Goal: Information Seeking & Learning: Learn about a topic

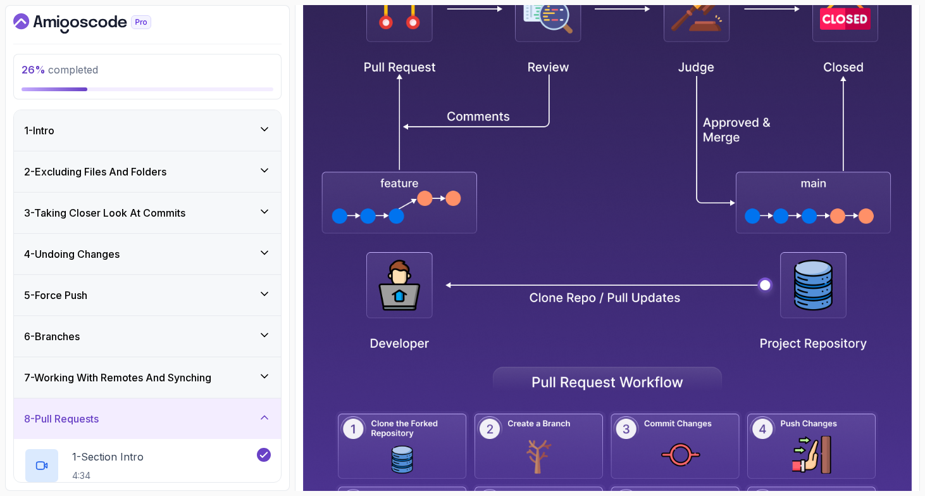
click at [175, 182] on div "2 - Excluding Files And Folders" at bounding box center [147, 171] width 267 height 41
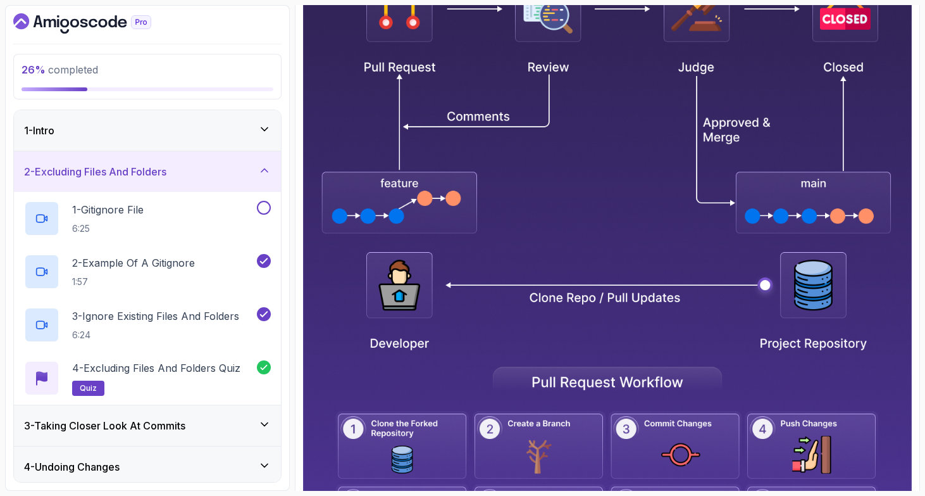
click at [177, 142] on div "1 - Intro" at bounding box center [147, 130] width 267 height 41
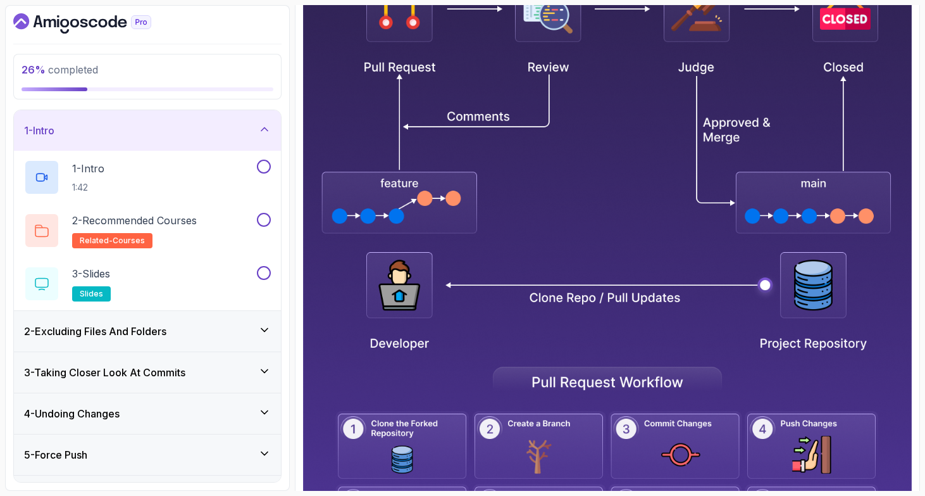
click at [231, 135] on div "1 - Intro" at bounding box center [147, 130] width 247 height 15
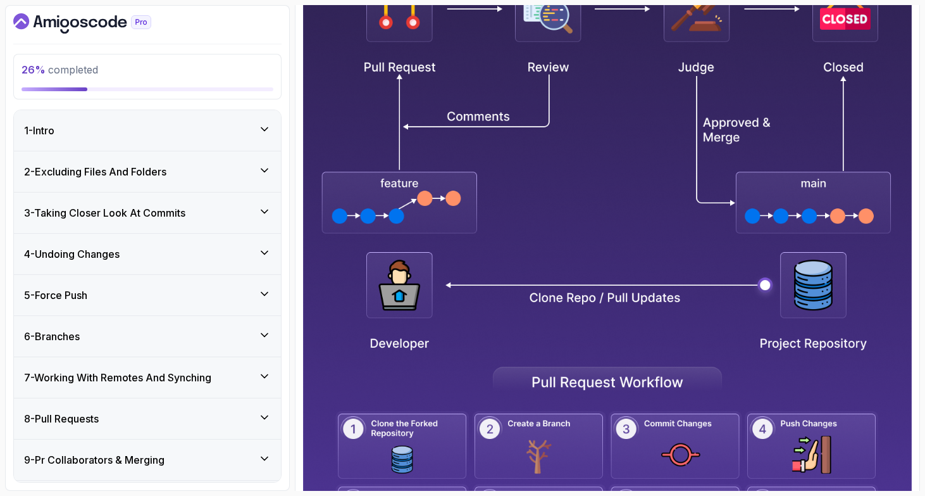
click at [213, 175] on div "2 - Excluding Files And Folders" at bounding box center [147, 171] width 247 height 15
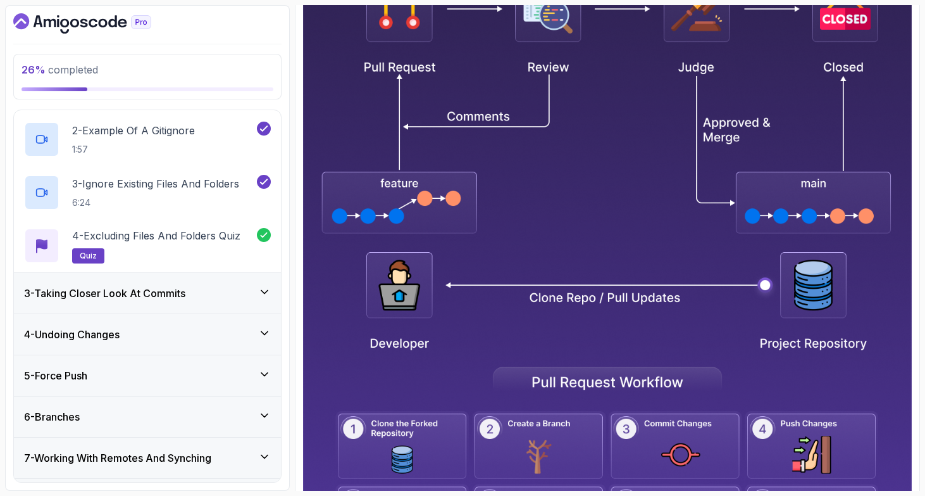
click at [198, 287] on div "3 - Taking Closer Look At Commits" at bounding box center [147, 292] width 247 height 15
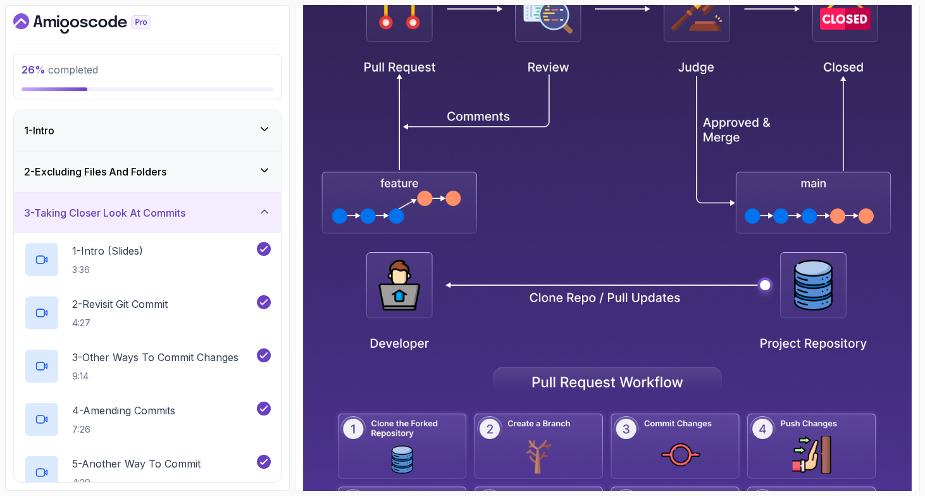
click at [175, 115] on div "1 - Intro" at bounding box center [147, 130] width 267 height 41
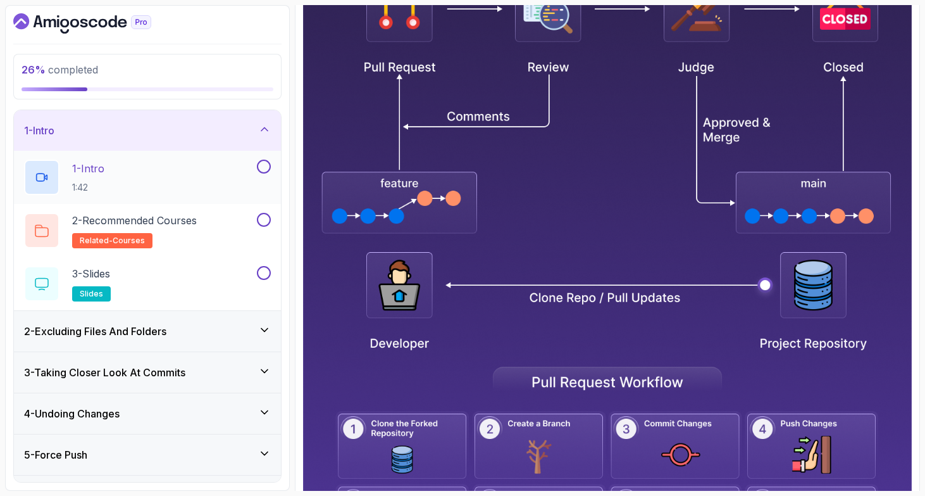
click at [165, 167] on div "1 - Intro 1:42" at bounding box center [139, 177] width 230 height 35
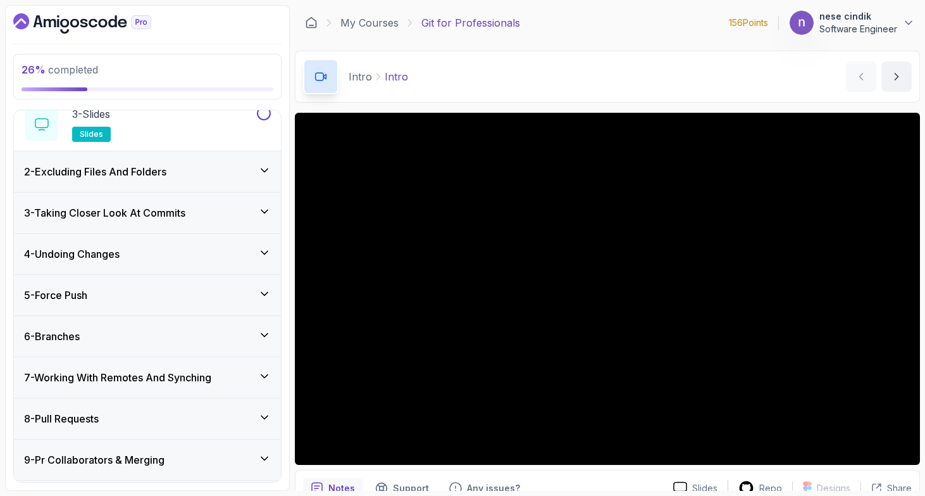
scroll to position [168, 0]
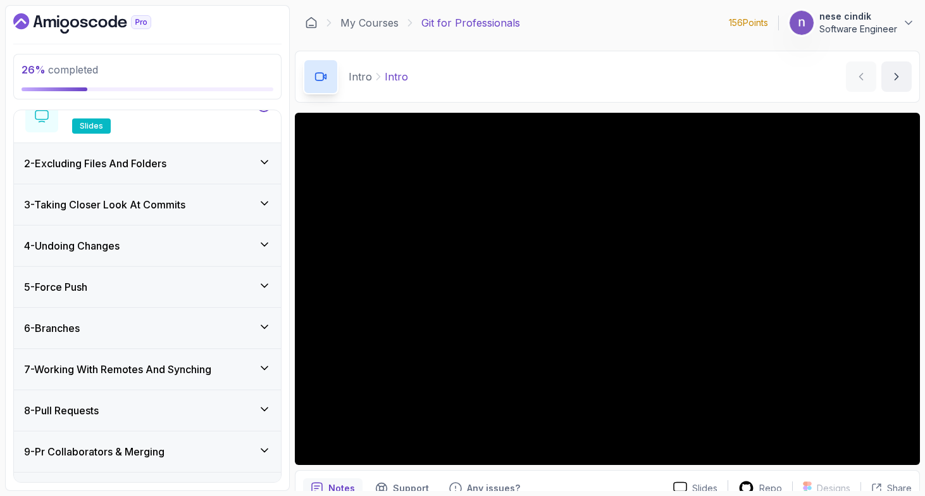
click at [204, 175] on div "2 - Excluding Files And Folders" at bounding box center [147, 163] width 267 height 41
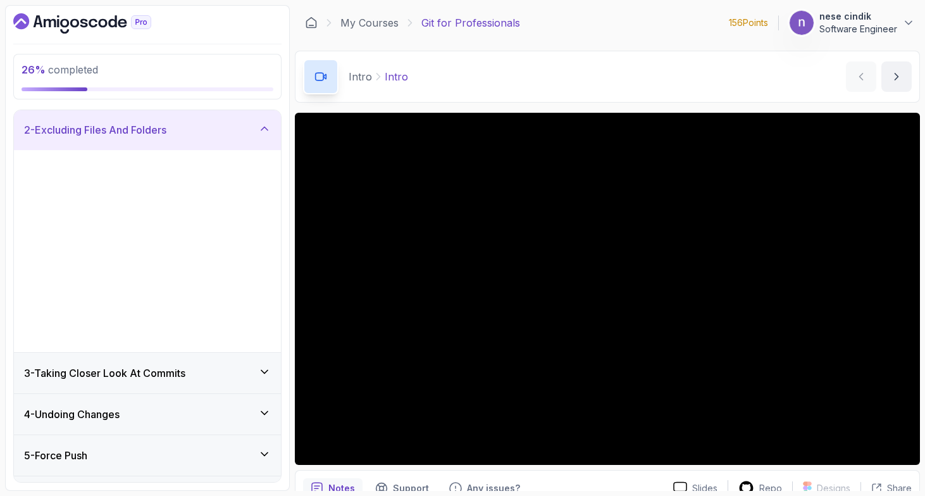
scroll to position [49, 0]
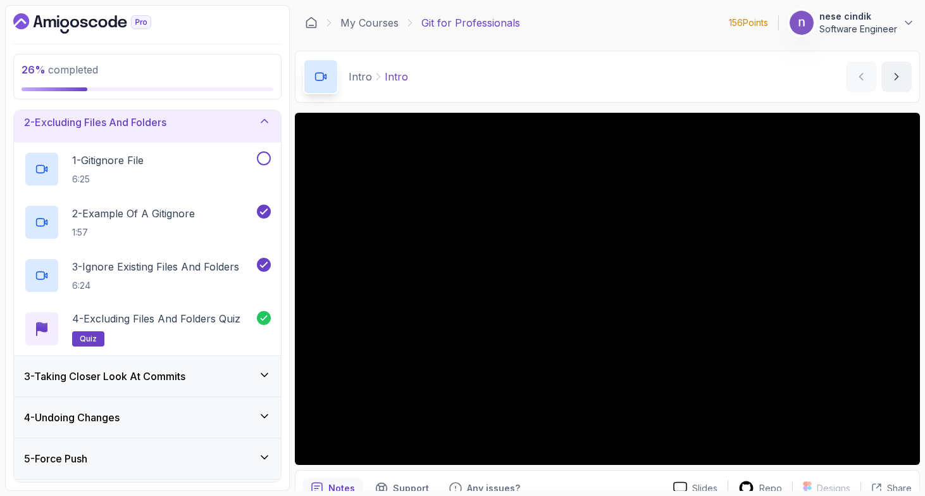
click at [219, 126] on div "2 - Excluding Files And Folders" at bounding box center [147, 122] width 247 height 15
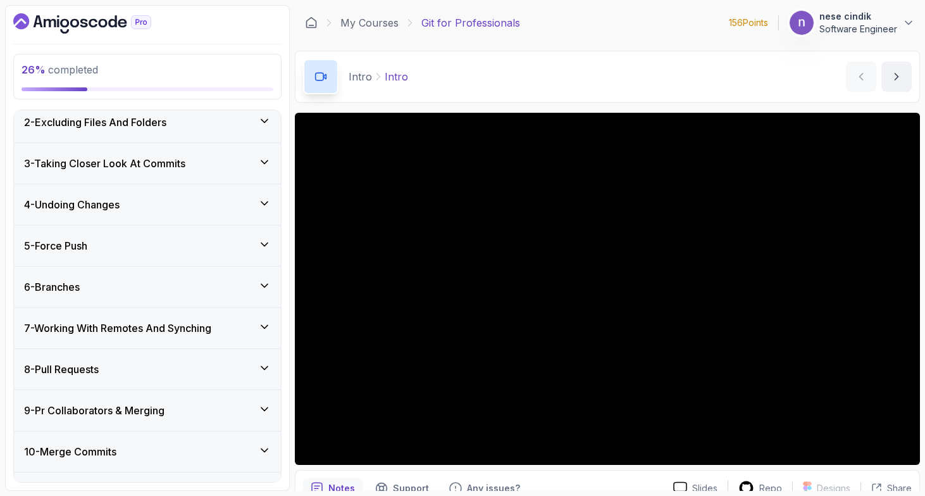
click at [176, 170] on h3 "3 - Taking Closer Look At Commits" at bounding box center [104, 163] width 161 height 15
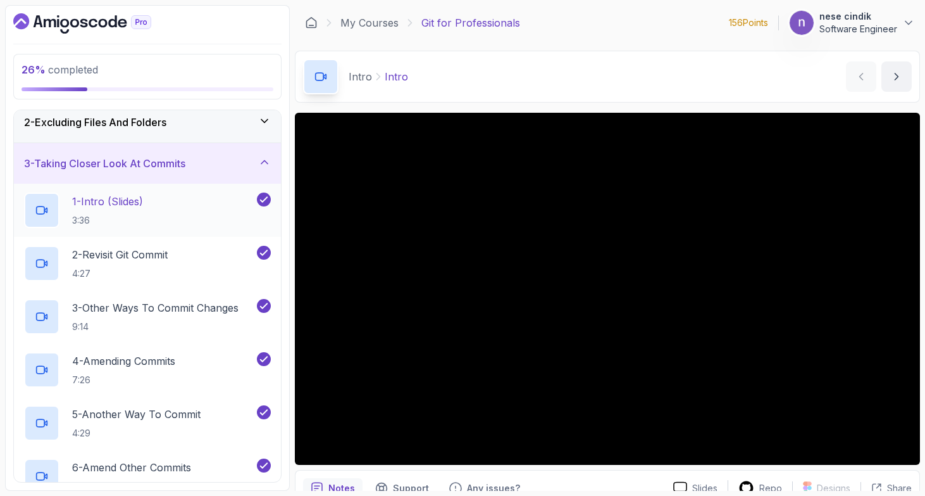
click at [173, 205] on div "1 - Intro (Slides) 3:36" at bounding box center [139, 209] width 230 height 35
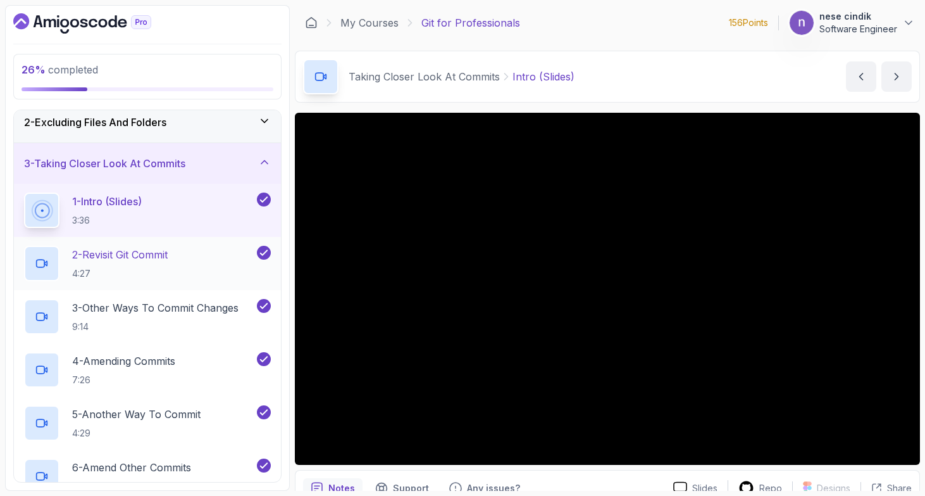
click at [158, 263] on h2 "2 - Revisit Git Commit 4:27" at bounding box center [120, 263] width 96 height 33
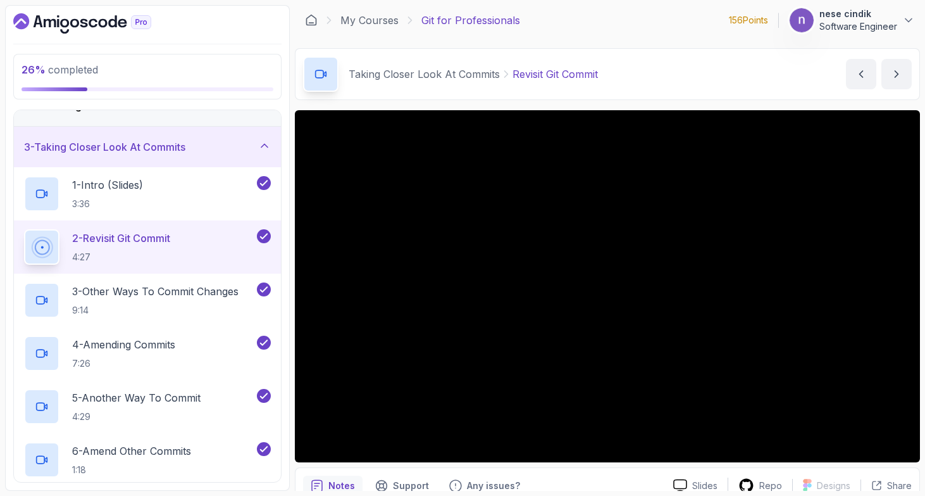
scroll to position [2, 0]
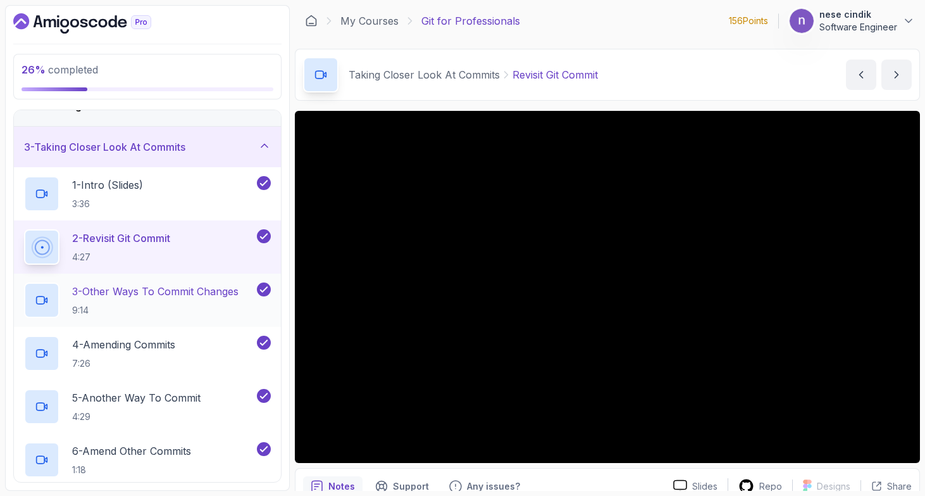
click at [151, 301] on h2 "3 - Other Ways To Commit Changes 9:14" at bounding box center [155, 300] width 166 height 33
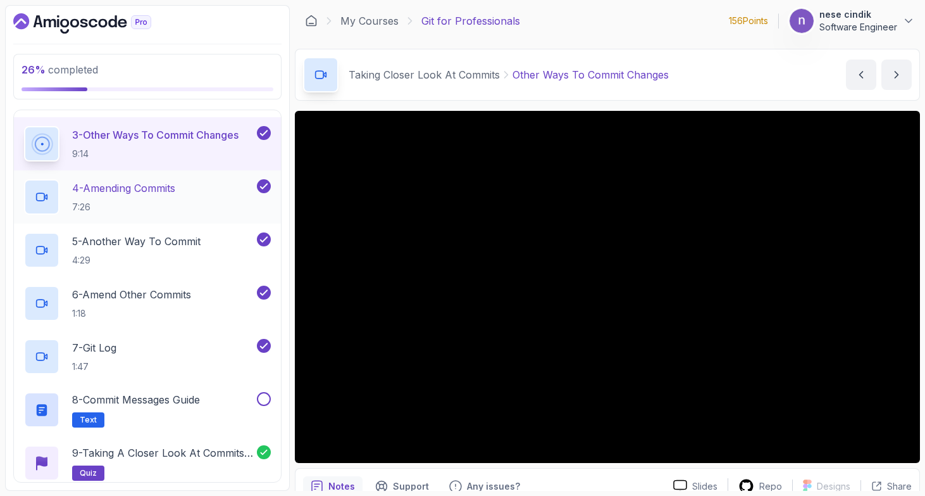
scroll to position [224, 0]
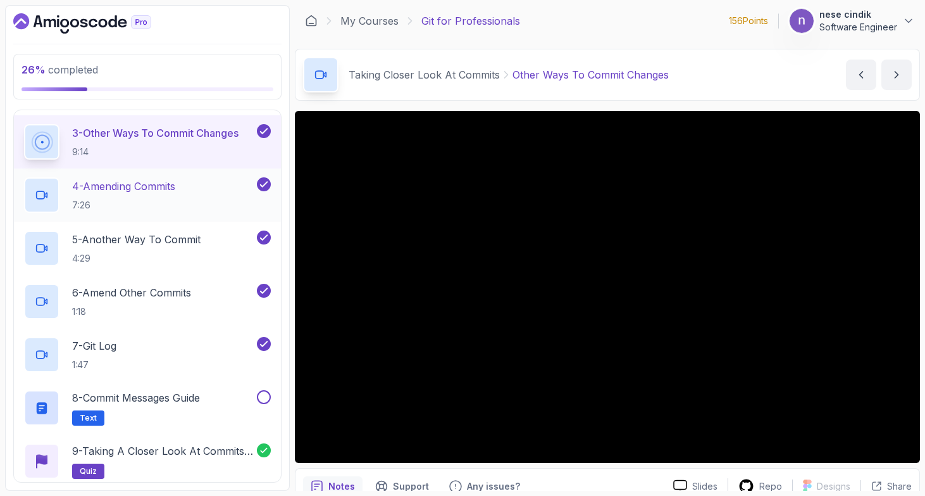
click at [155, 347] on div "7 - git log 1:47" at bounding box center [139, 354] width 230 height 35
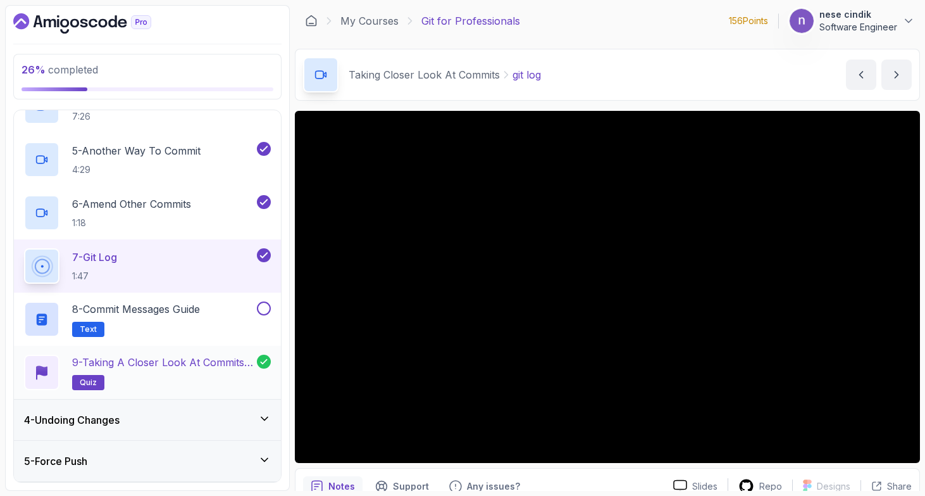
scroll to position [316, 0]
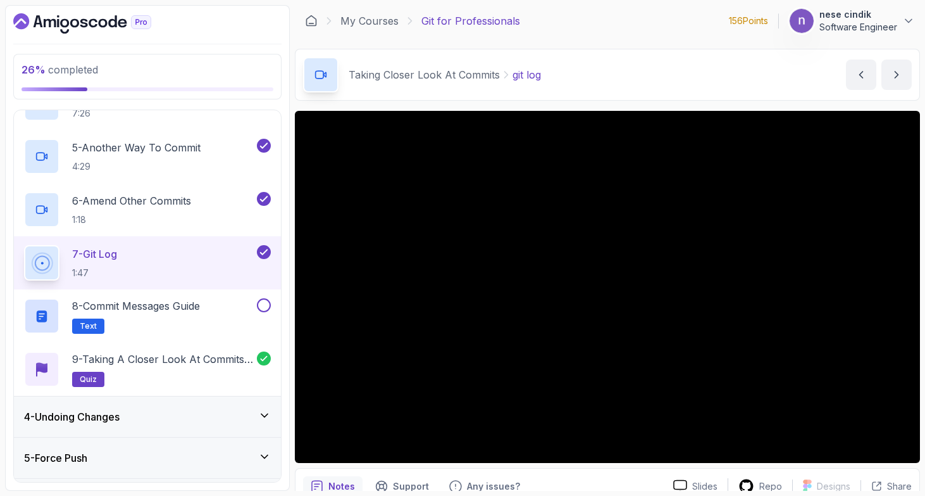
click at [152, 411] on div "4 - Undoing Changes" at bounding box center [147, 416] width 247 height 15
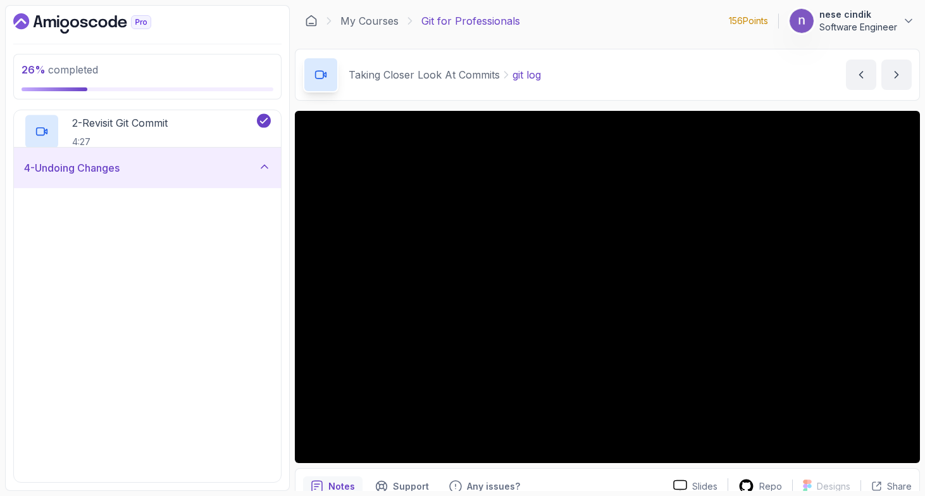
scroll to position [141, 0]
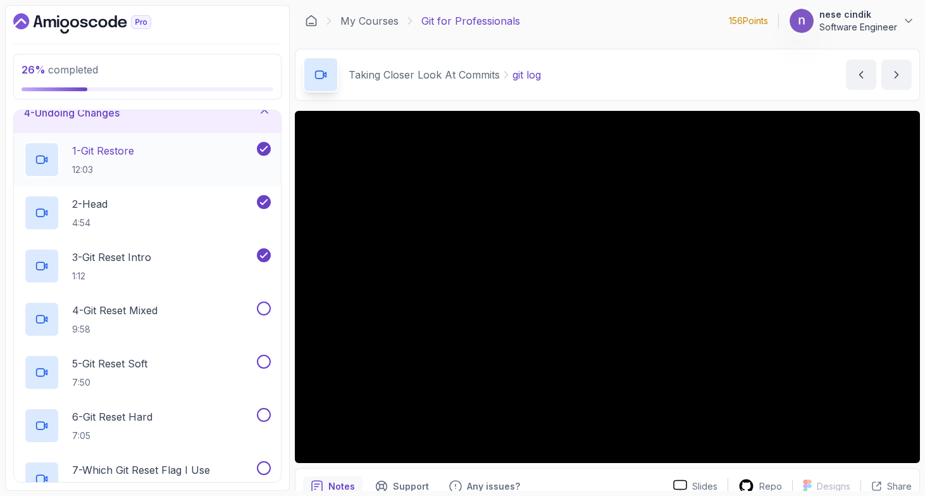
click at [166, 146] on div "1 - Git Restore 12:03" at bounding box center [139, 159] width 230 height 35
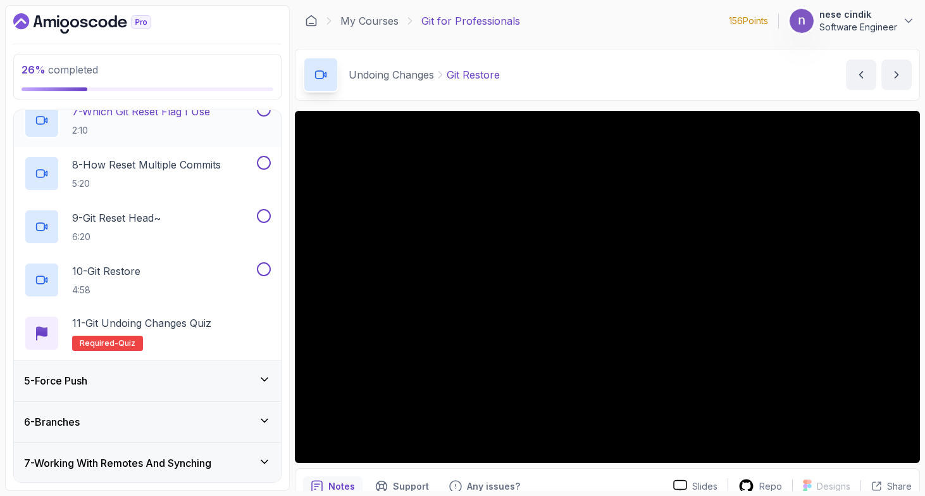
scroll to position [503, 0]
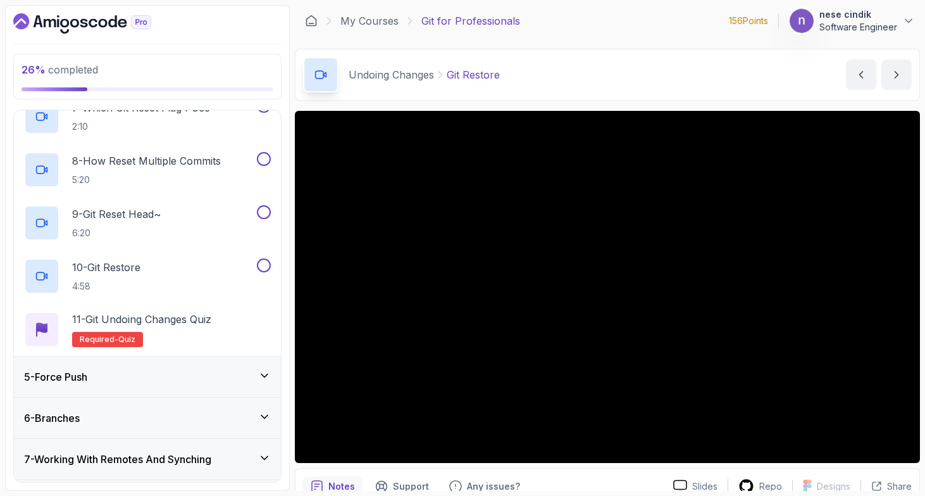
click at [177, 384] on div "5 - Force Push" at bounding box center [147, 376] width 267 height 41
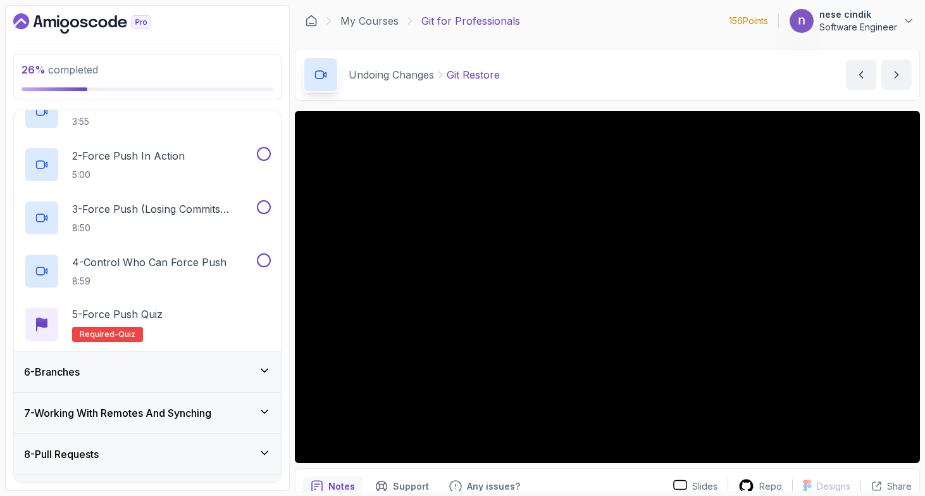
scroll to position [238, 0]
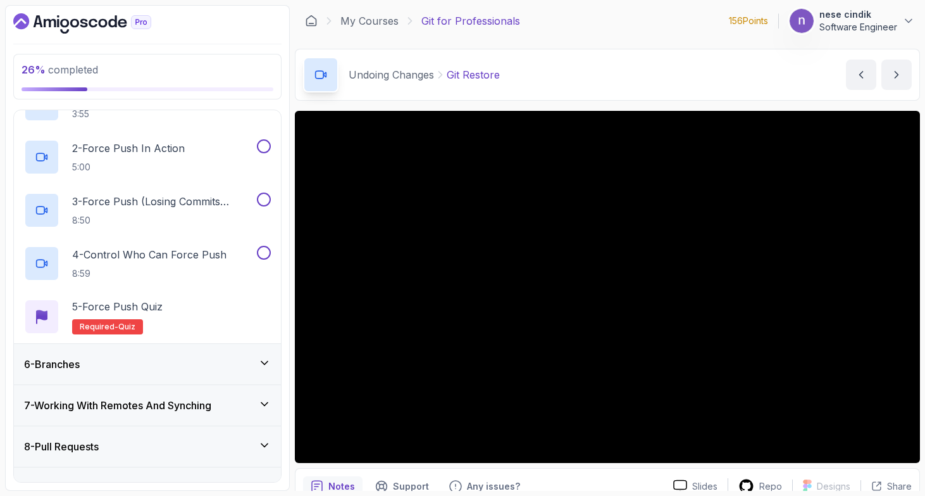
click at [192, 408] on h3 "7 - Working With Remotes And Synching" at bounding box center [117, 405] width 187 height 15
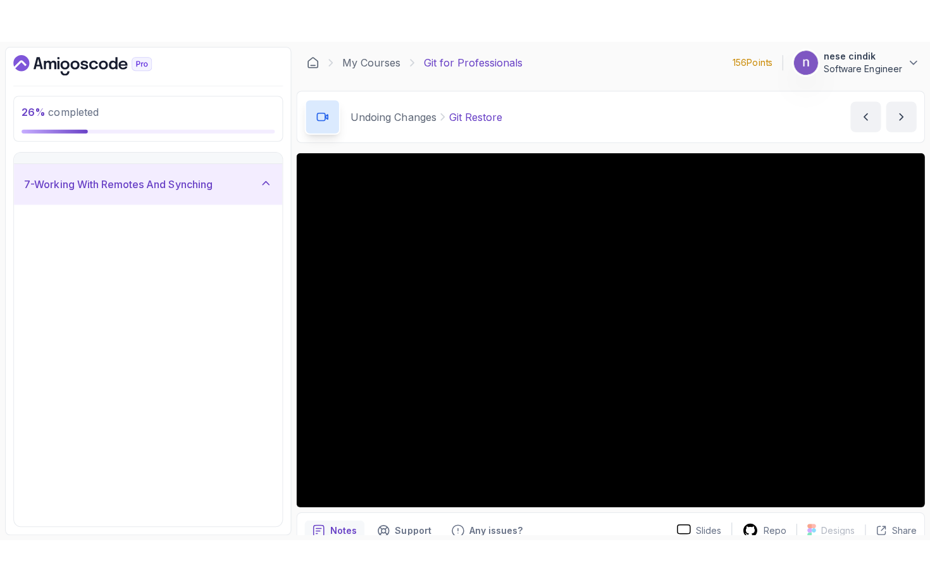
scroll to position [213, 0]
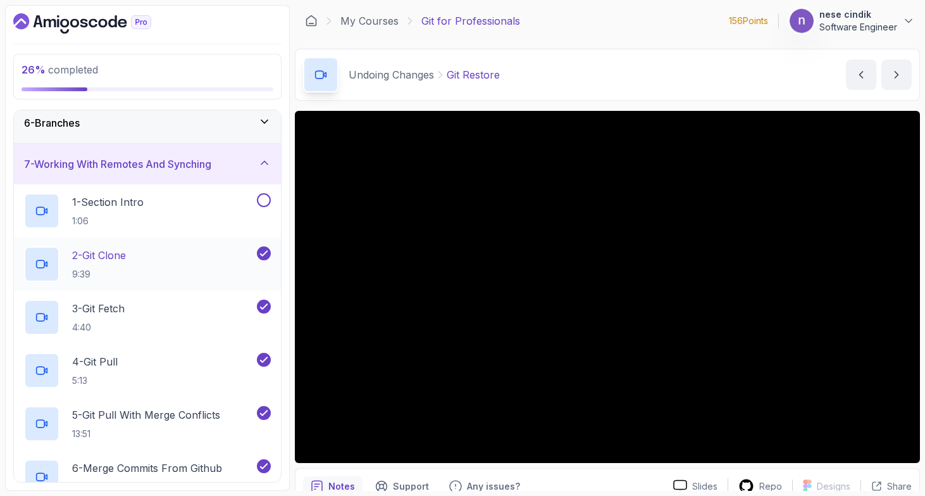
click at [197, 261] on div "2 - Git Clone 9:39" at bounding box center [139, 263] width 230 height 35
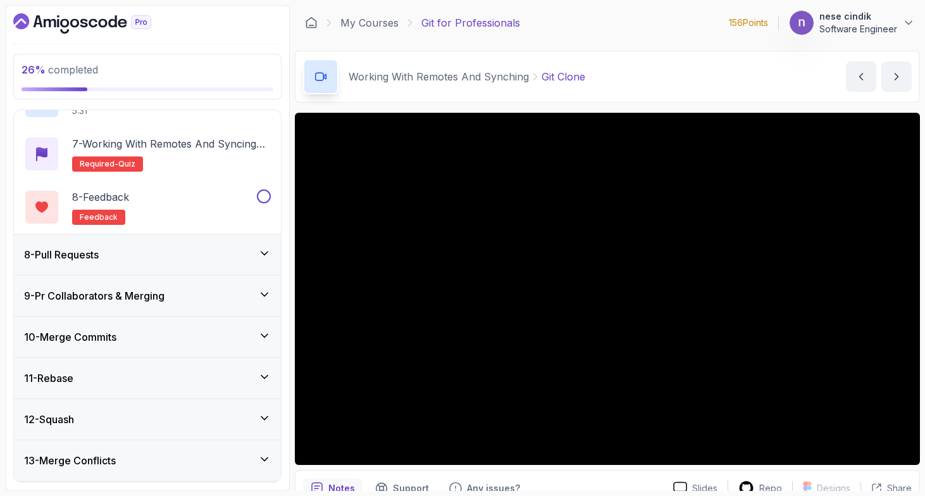
scroll to position [590, 0]
click at [218, 249] on div "8 - Pull Requests" at bounding box center [147, 253] width 247 height 15
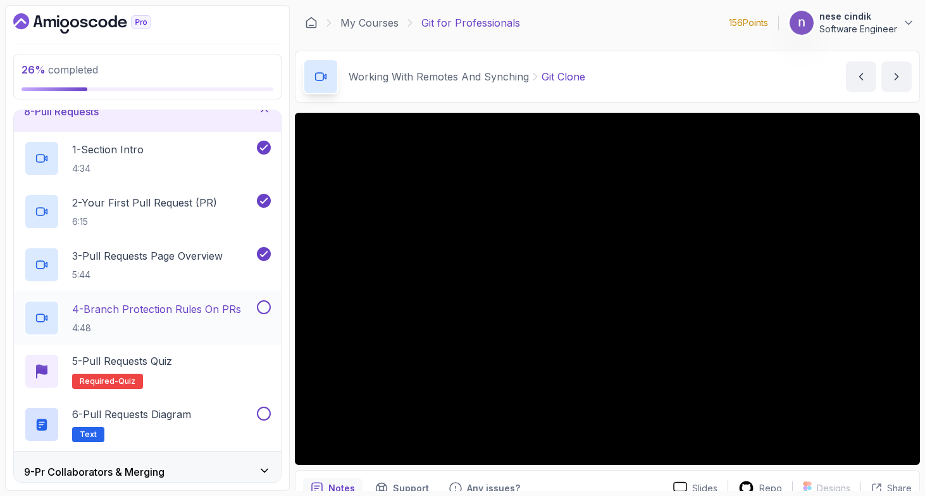
scroll to position [305, 0]
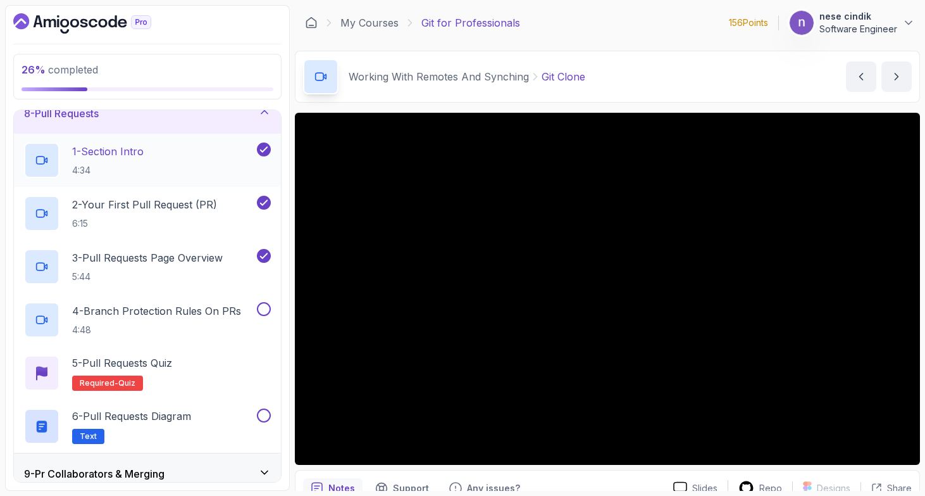
click at [162, 150] on div "1 - Section Intro 4:34" at bounding box center [139, 159] width 230 height 35
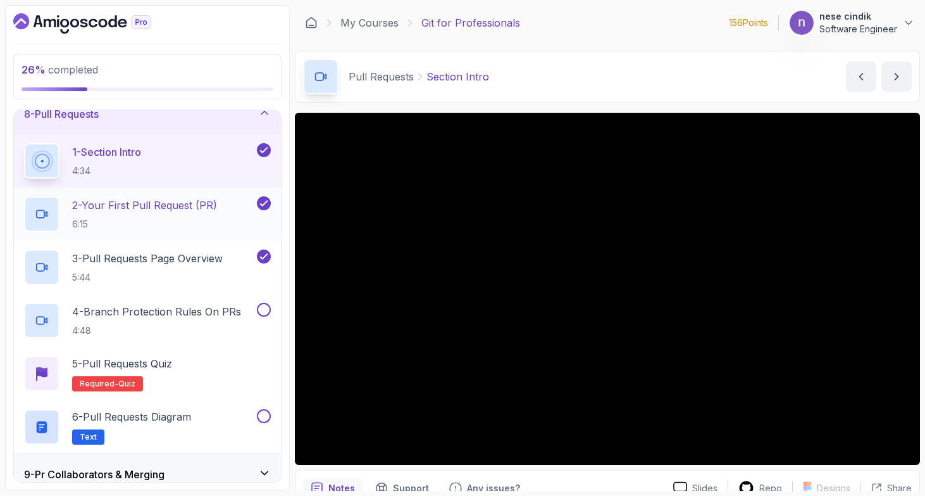
click at [158, 220] on p "6:15" at bounding box center [144, 224] width 145 height 13
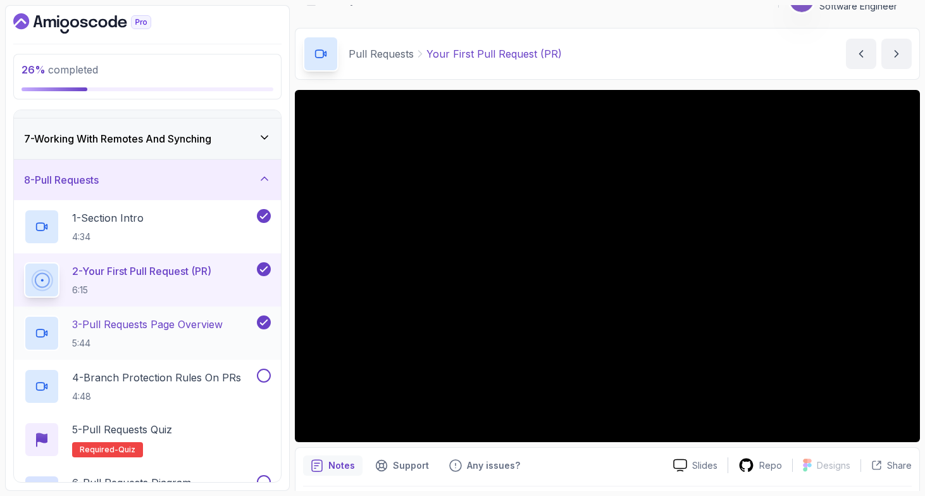
scroll to position [238, 0]
click at [141, 318] on p "3 - Pull Requests Page Overview" at bounding box center [147, 324] width 151 height 15
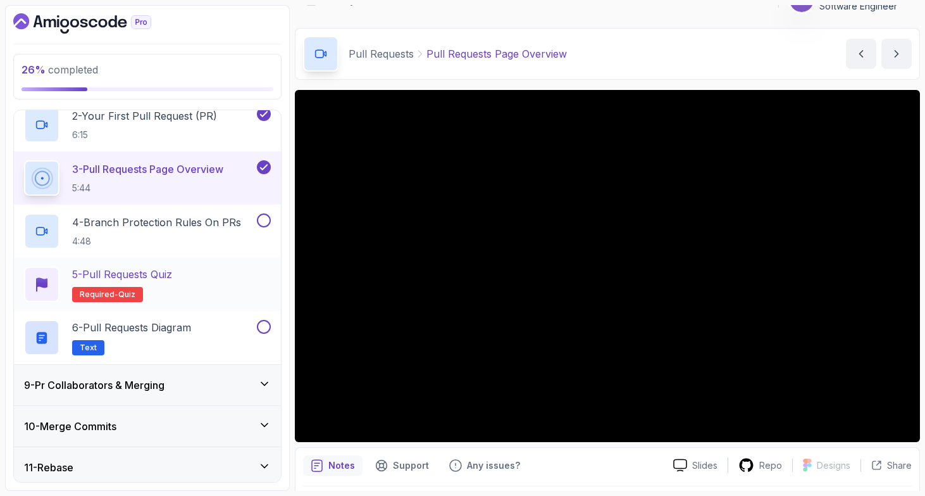
scroll to position [395, 0]
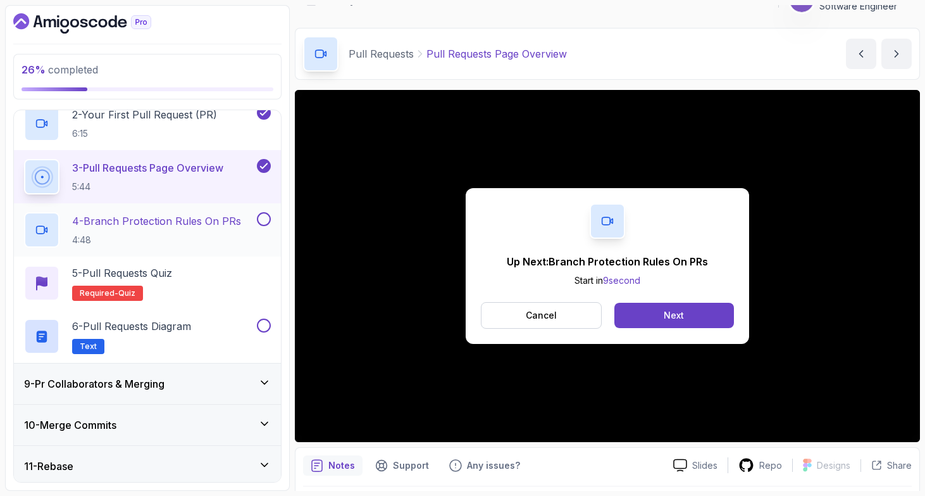
click at [210, 215] on p "4 - Branch Protection Rules On PRs" at bounding box center [156, 220] width 169 height 15
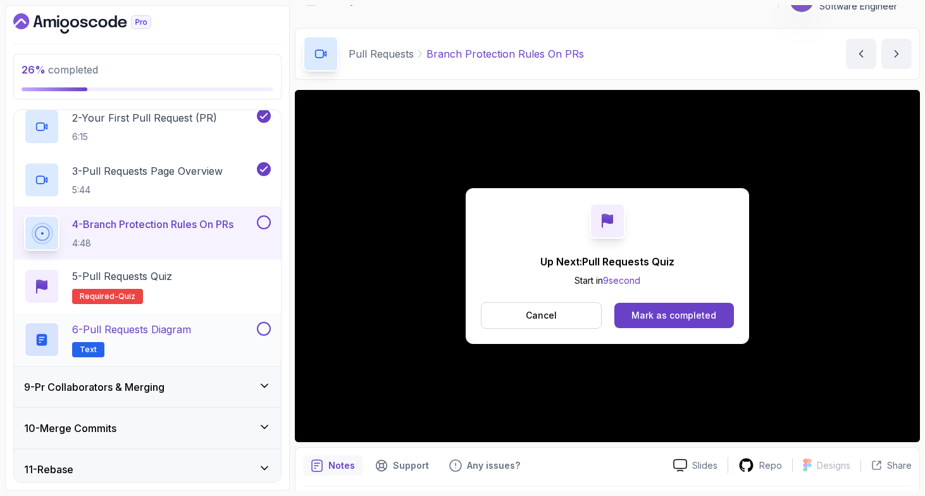
click at [165, 341] on h2 "6 - Pull Requests Diagram Text" at bounding box center [131, 339] width 119 height 35
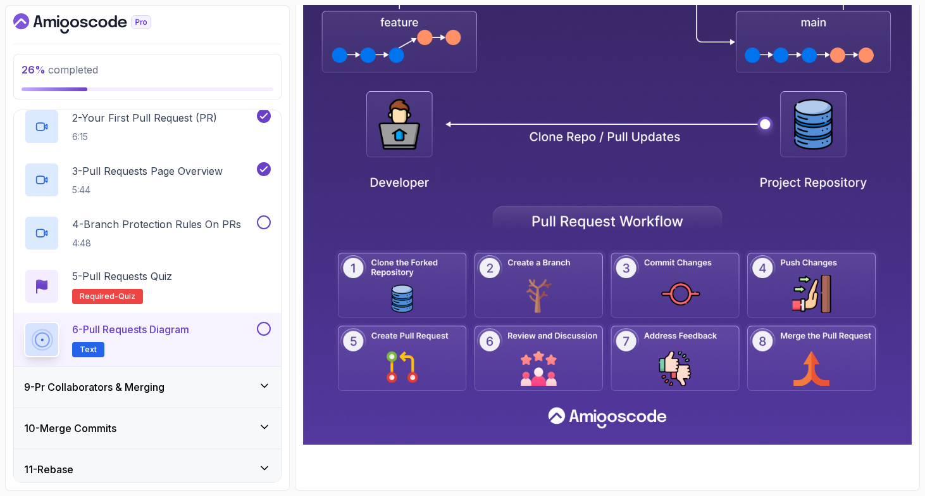
scroll to position [517, 0]
click at [130, 376] on div "9 - Pr Collaborators & Merging" at bounding box center [147, 386] width 267 height 41
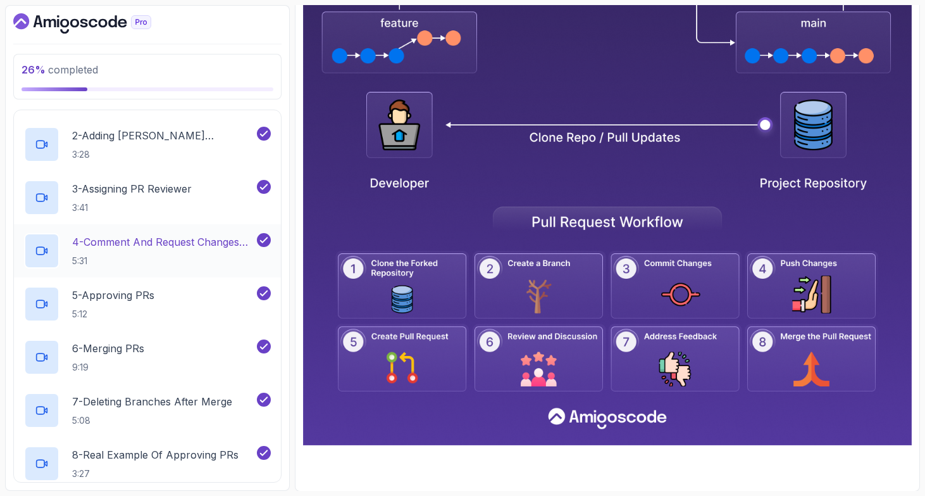
scroll to position [419, 0]
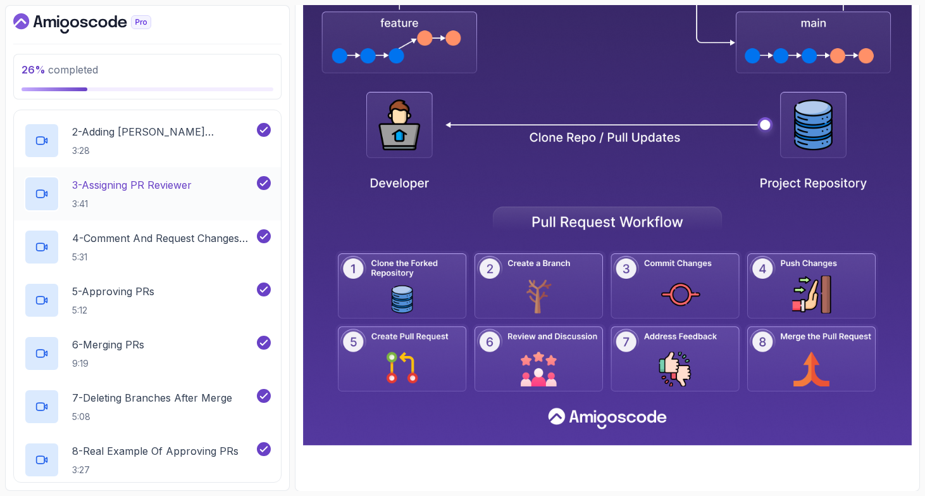
click at [156, 203] on p "3:41" at bounding box center [132, 203] width 120 height 13
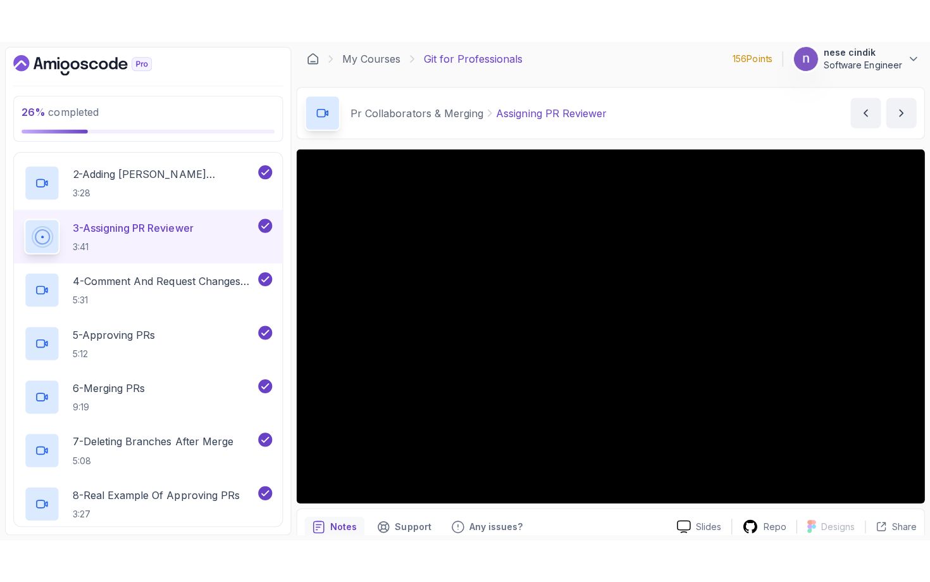
scroll to position [11, 0]
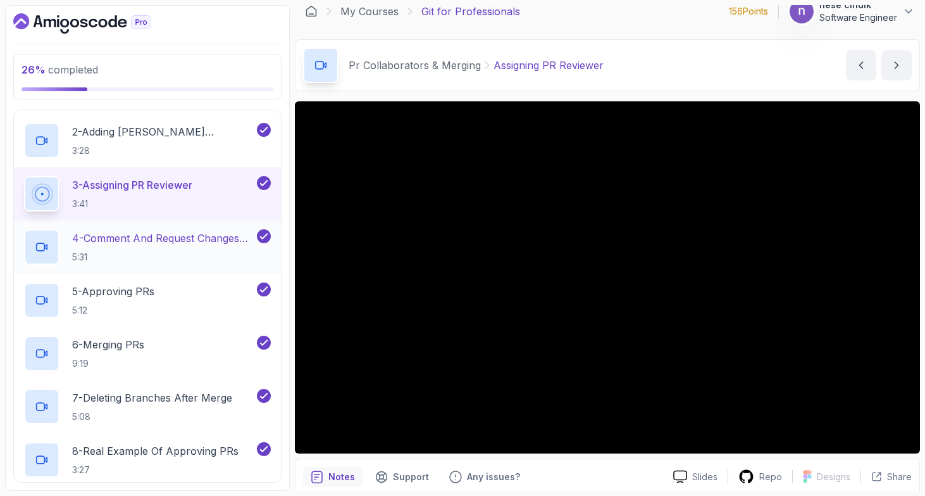
click at [206, 233] on p "4 - Comment And Request Changes From PR" at bounding box center [163, 237] width 182 height 15
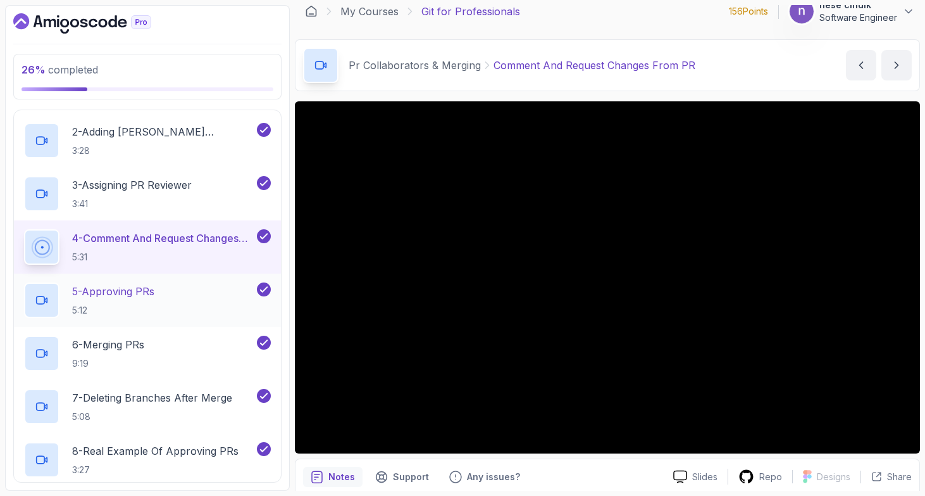
click at [68, 288] on div "5 - Approving PRs 5:12" at bounding box center [139, 299] width 230 height 35
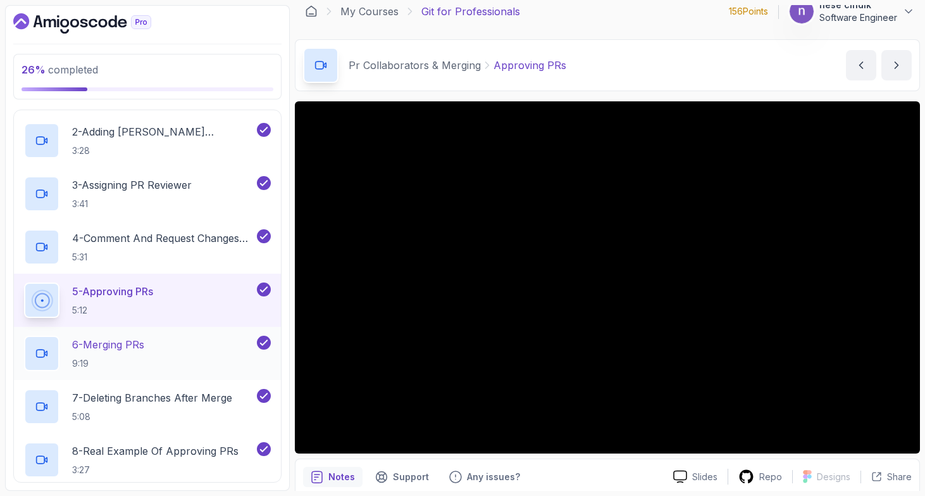
click at [160, 354] on div "6 - Merging PRs 9:19" at bounding box center [139, 352] width 230 height 35
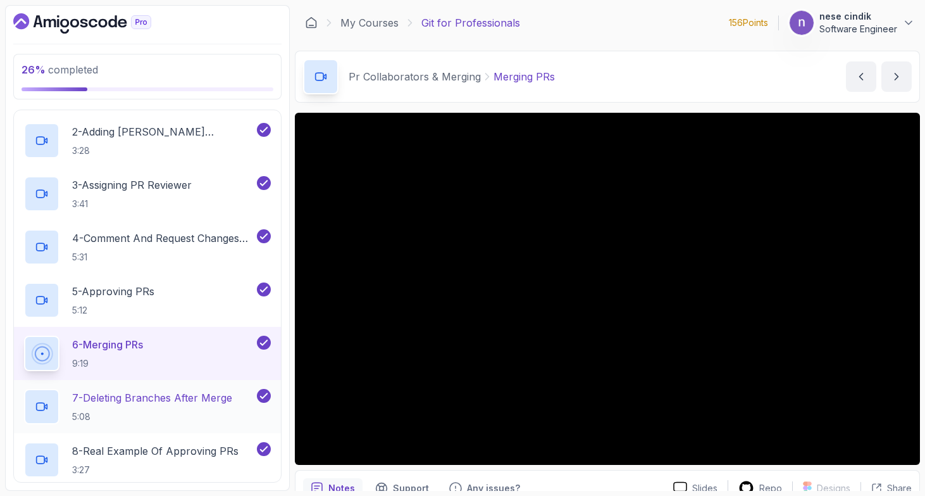
click at [173, 386] on div "7 - Deleting Branches After Merge 5:08" at bounding box center [147, 406] width 267 height 53
click at [161, 403] on p "7 - Deleting Branches After Merge" at bounding box center [152, 397] width 160 height 15
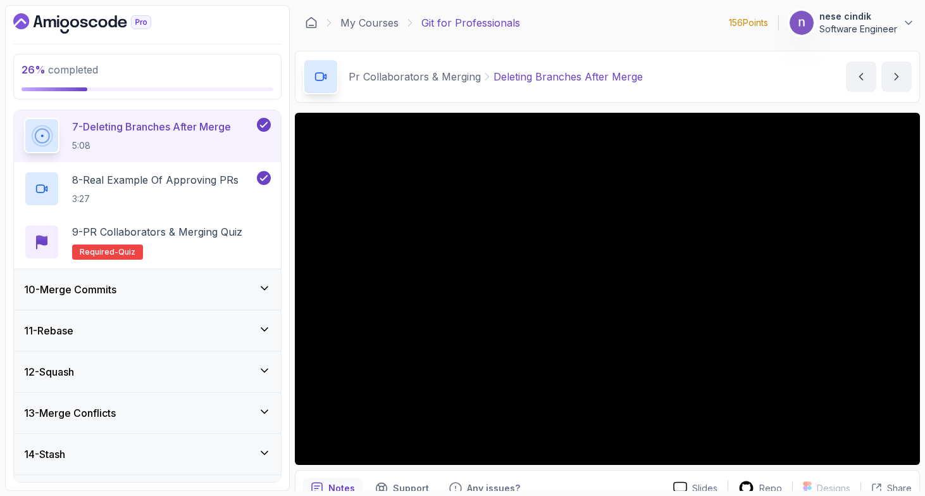
click at [123, 292] on div "10 - Merge Commits" at bounding box center [147, 289] width 247 height 15
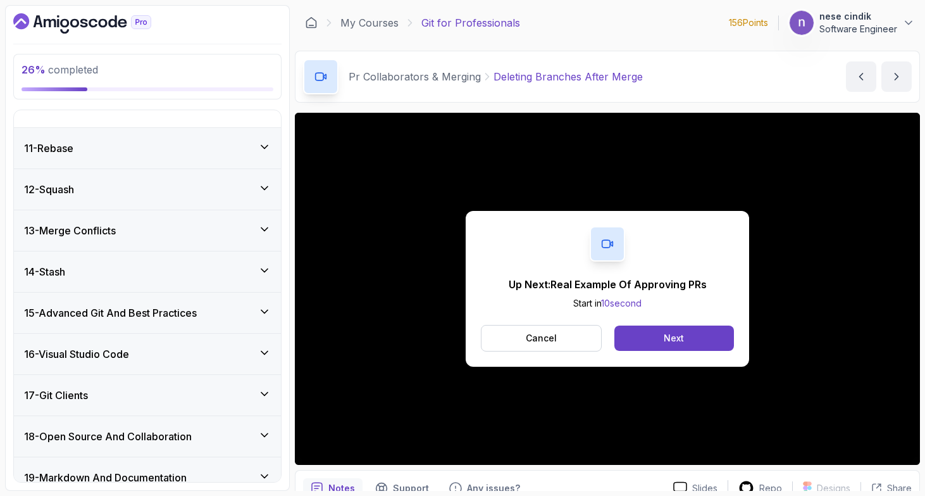
scroll to position [557, 0]
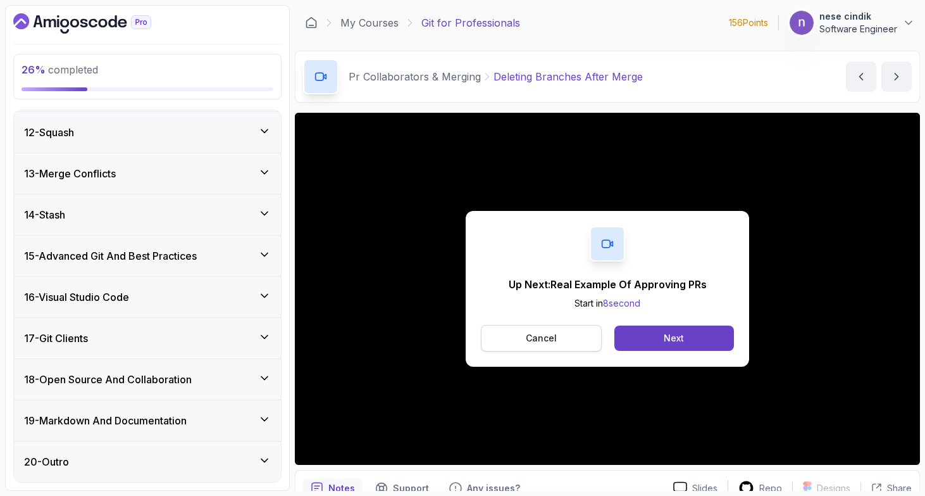
click at [581, 330] on button "Cancel" at bounding box center [541, 338] width 121 height 27
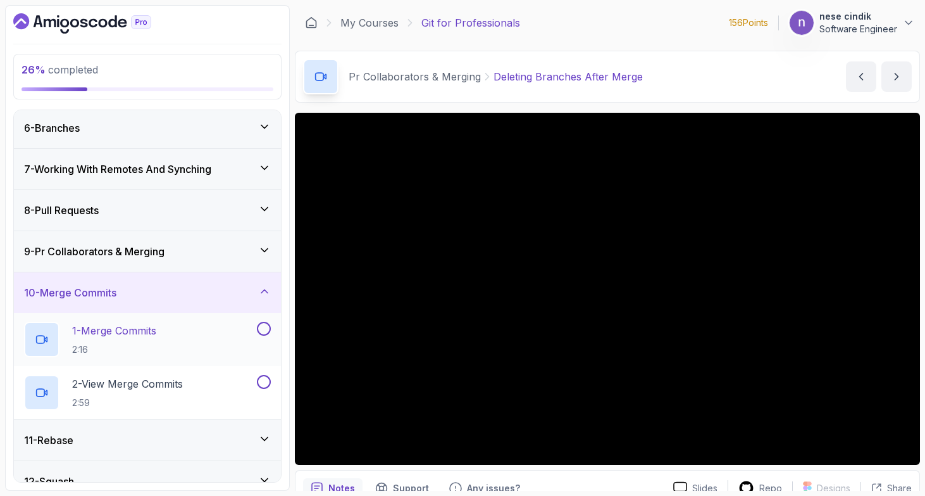
scroll to position [211, 0]
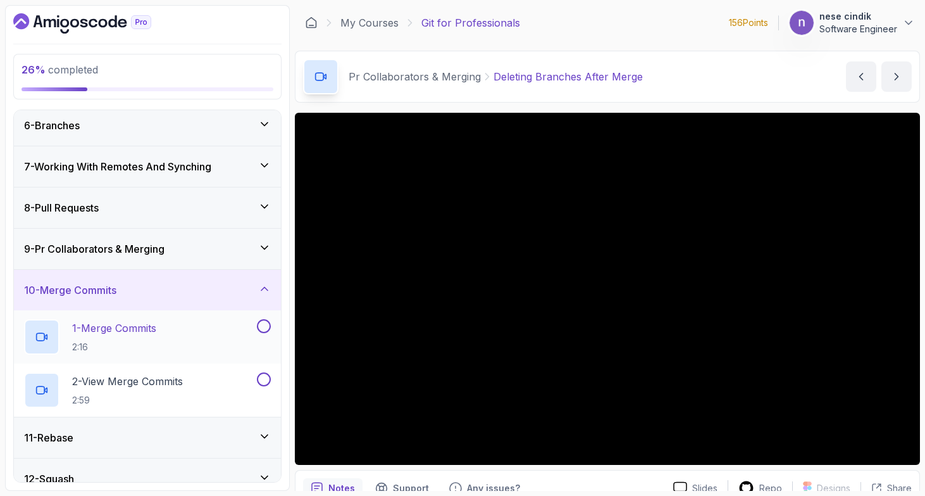
click at [221, 322] on div "1 - Merge Commits 2:16" at bounding box center [139, 336] width 230 height 35
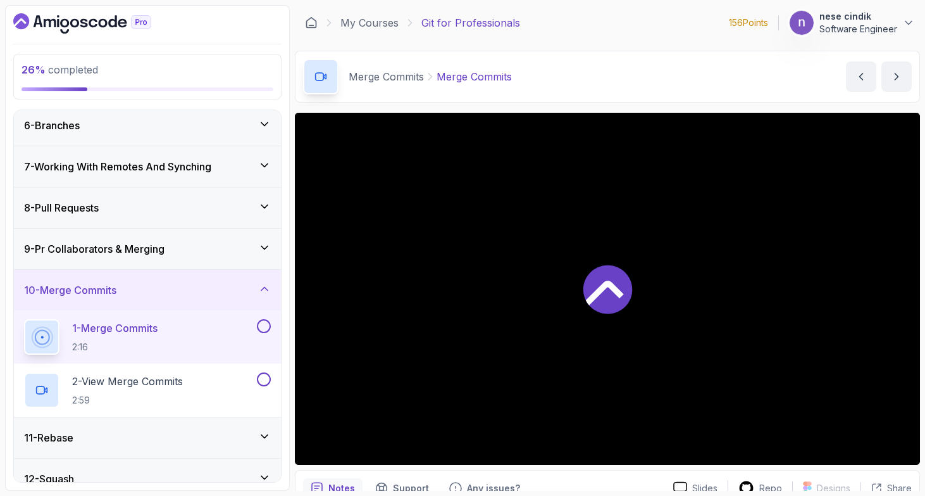
click at [419, 311] on div at bounding box center [607, 289] width 625 height 352
